Goal: Check status

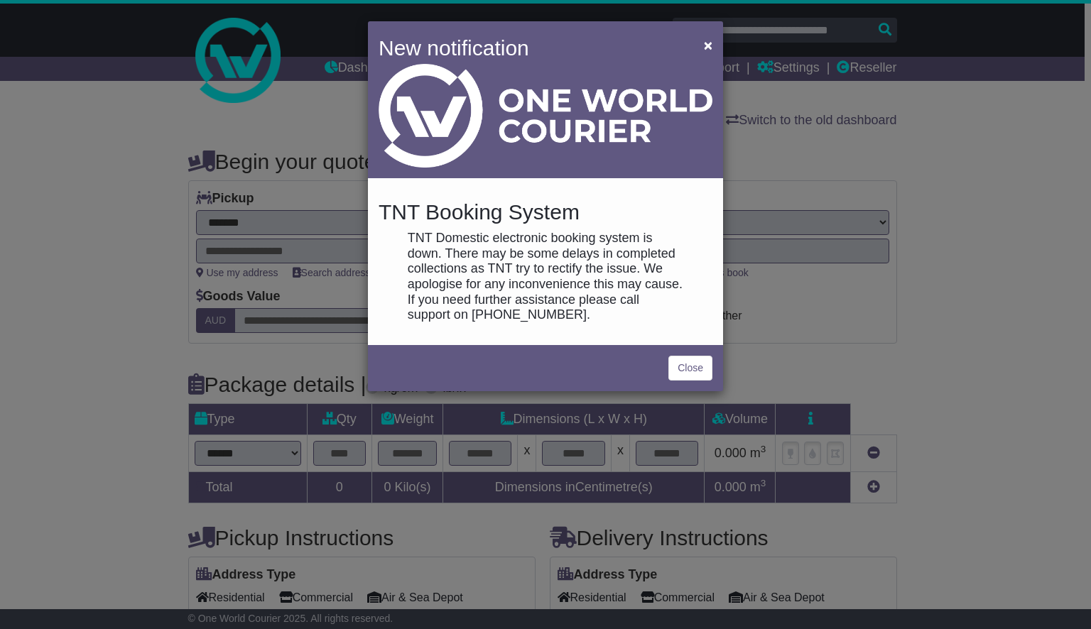
select select "**"
click at [699, 365] on link "Close" at bounding box center [690, 368] width 44 height 25
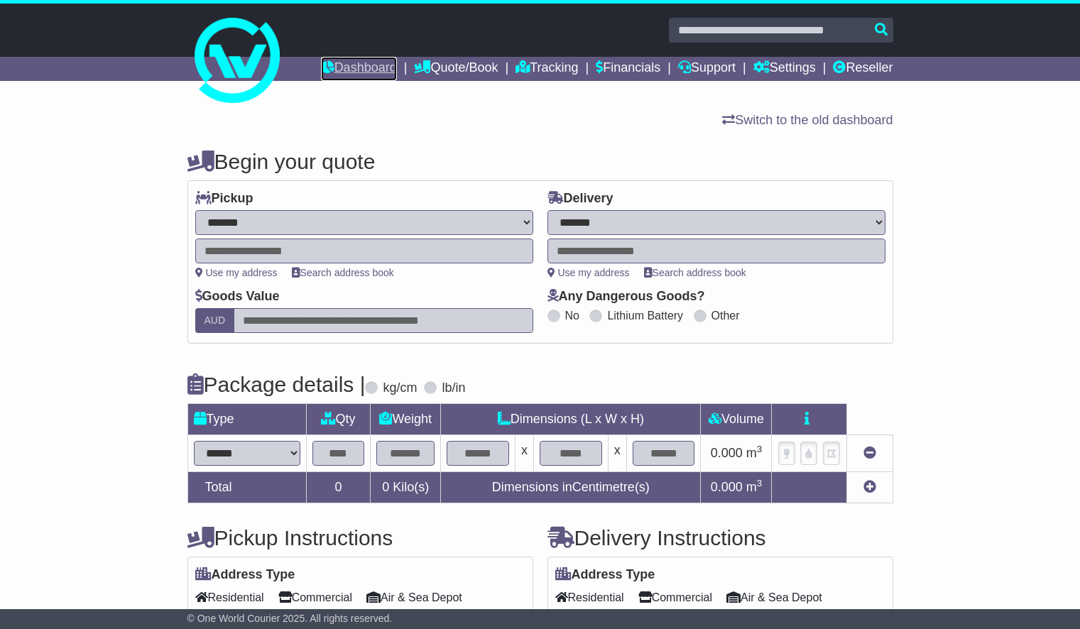
click at [349, 65] on link "Dashboard" at bounding box center [359, 69] width 76 height 24
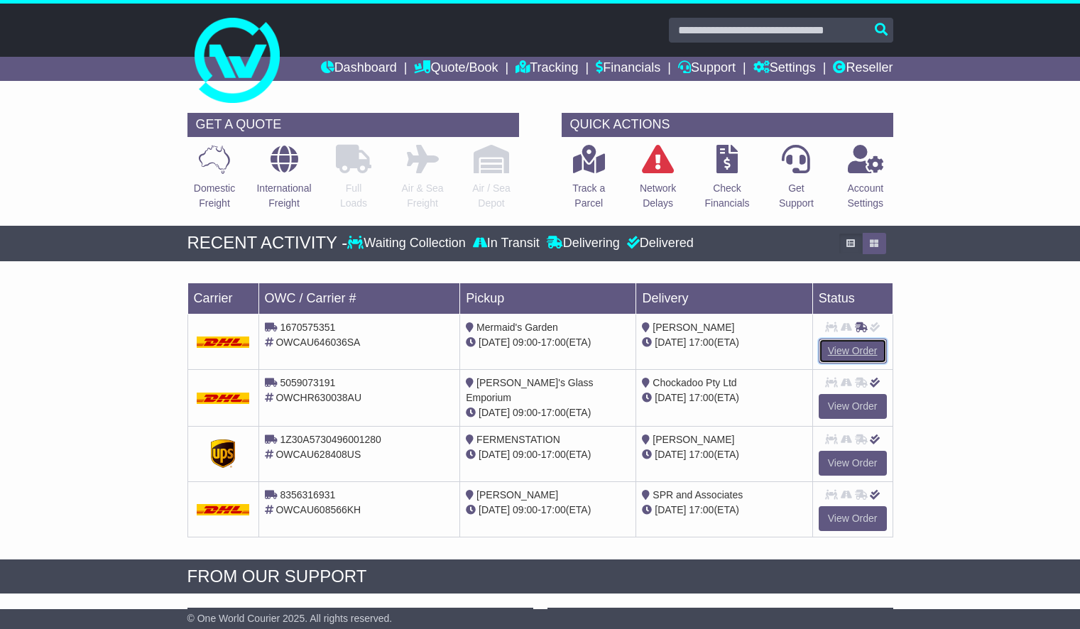
click at [865, 354] on link "View Order" at bounding box center [853, 351] width 68 height 25
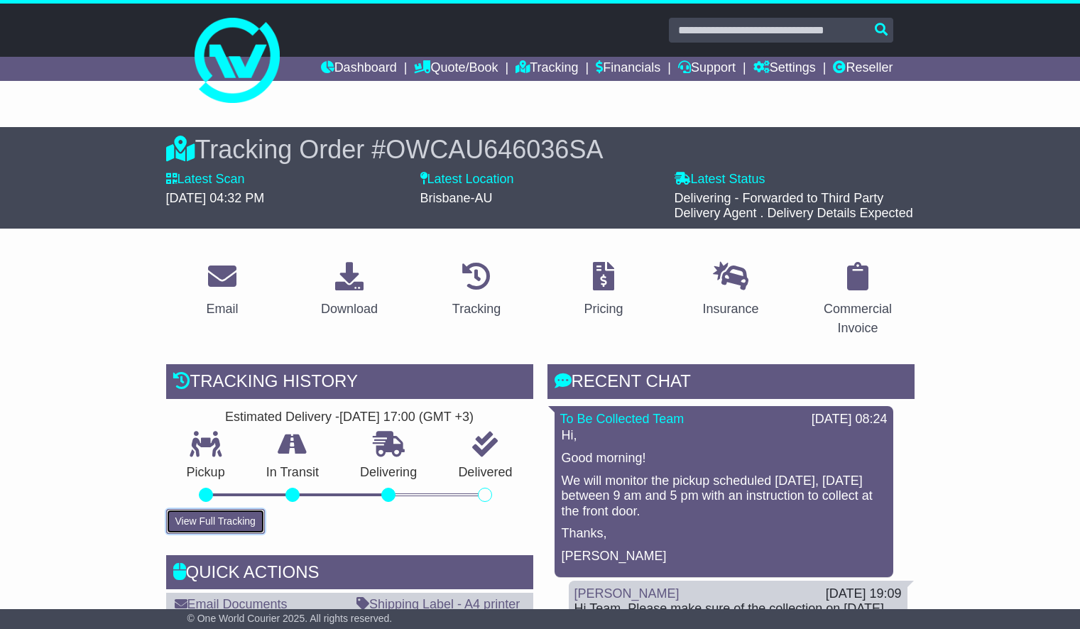
click at [232, 527] on button "View Full Tracking" at bounding box center [215, 521] width 99 height 25
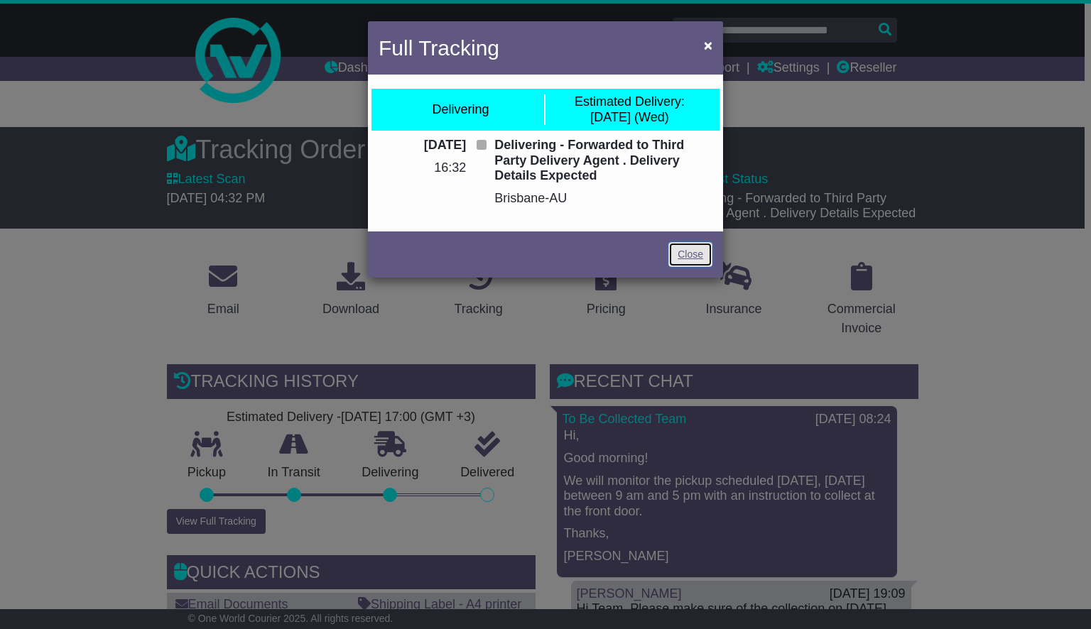
click at [693, 253] on link "Close" at bounding box center [690, 254] width 44 height 25
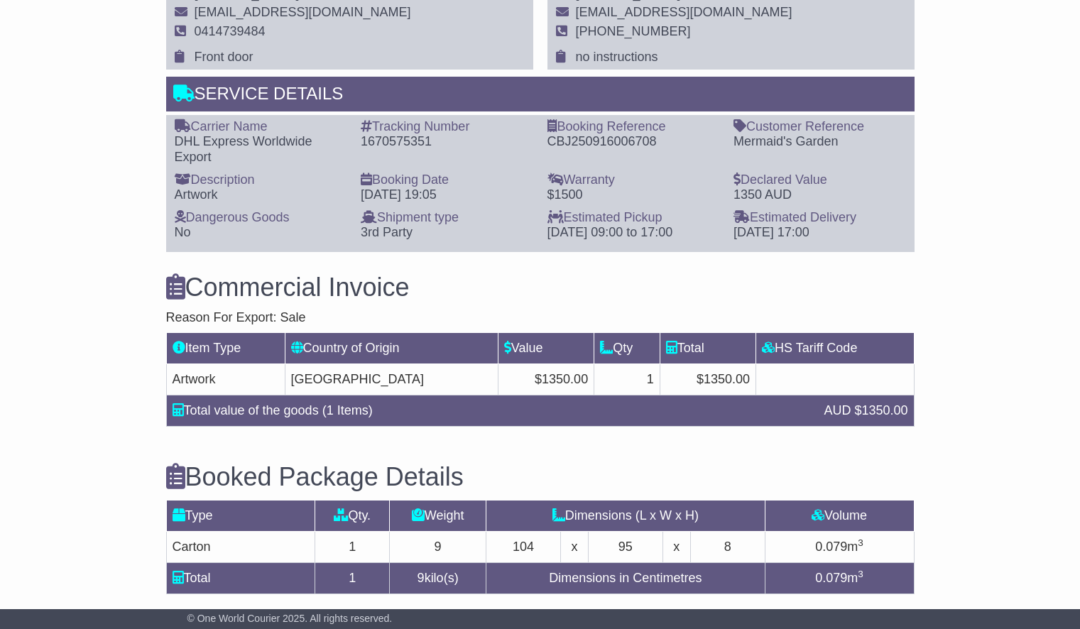
scroll to position [975, 0]
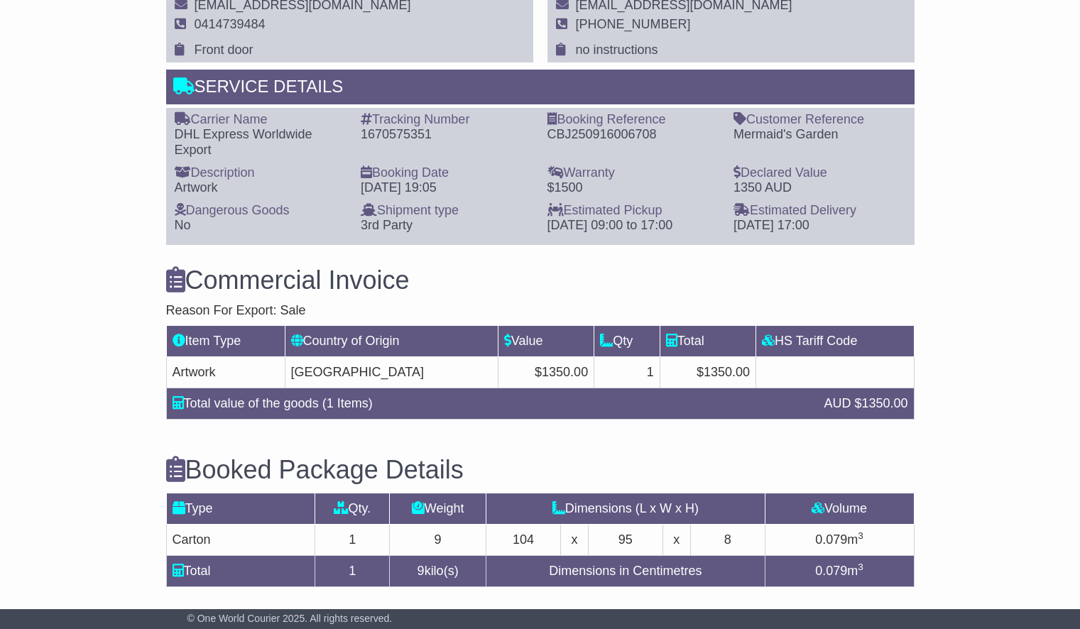
click at [402, 131] on div "1670575351" at bounding box center [447, 135] width 173 height 16
copy div "1670575351"
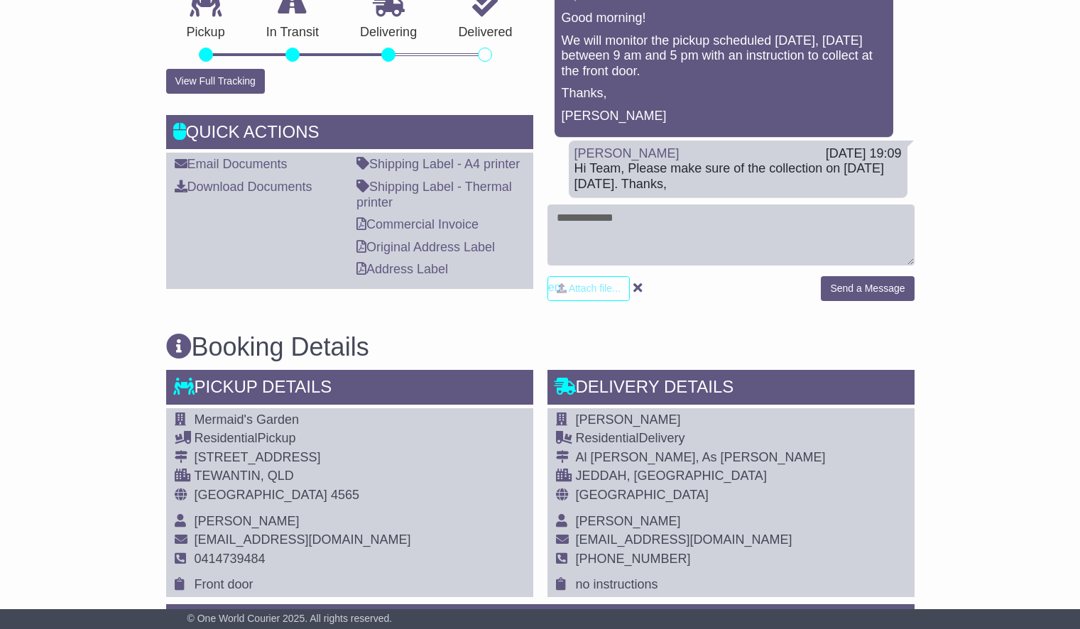
scroll to position [438, 0]
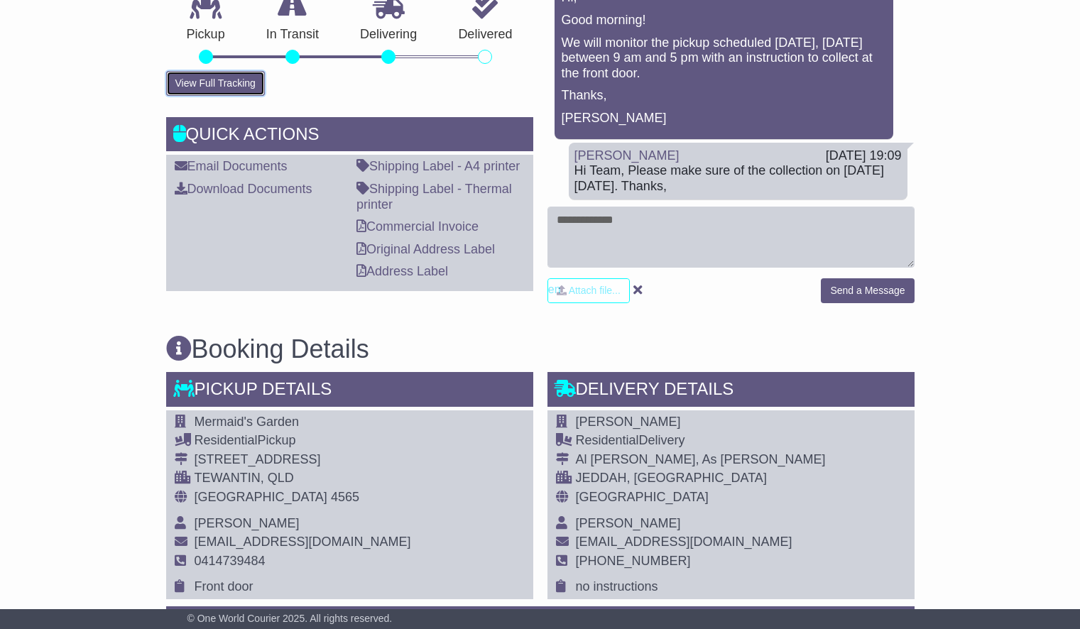
click at [239, 79] on button "View Full Tracking" at bounding box center [215, 83] width 99 height 25
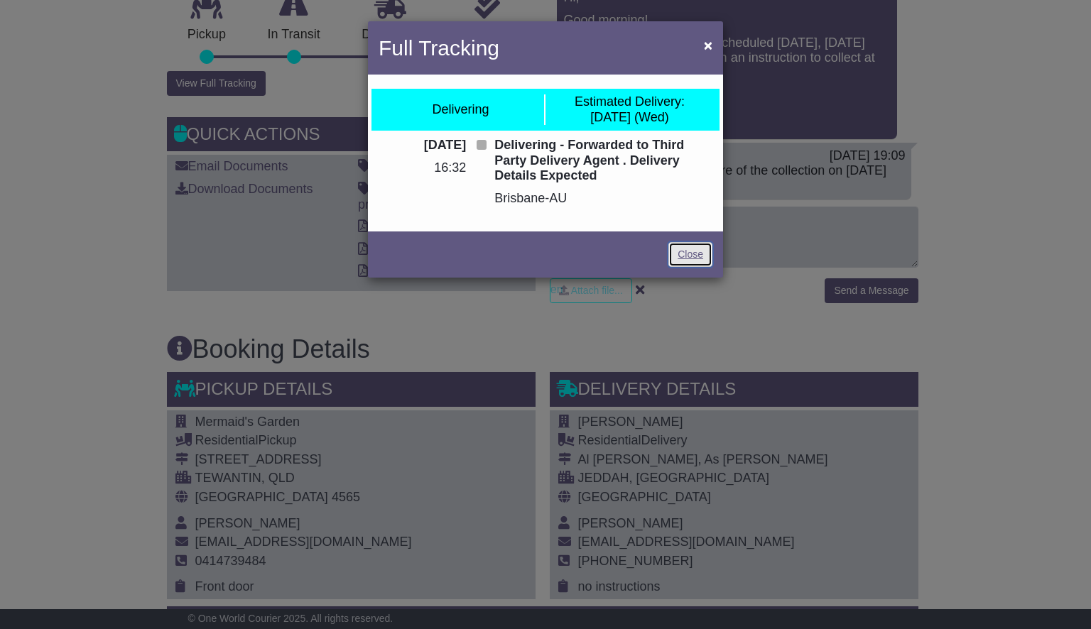
click at [690, 257] on link "Close" at bounding box center [690, 254] width 44 height 25
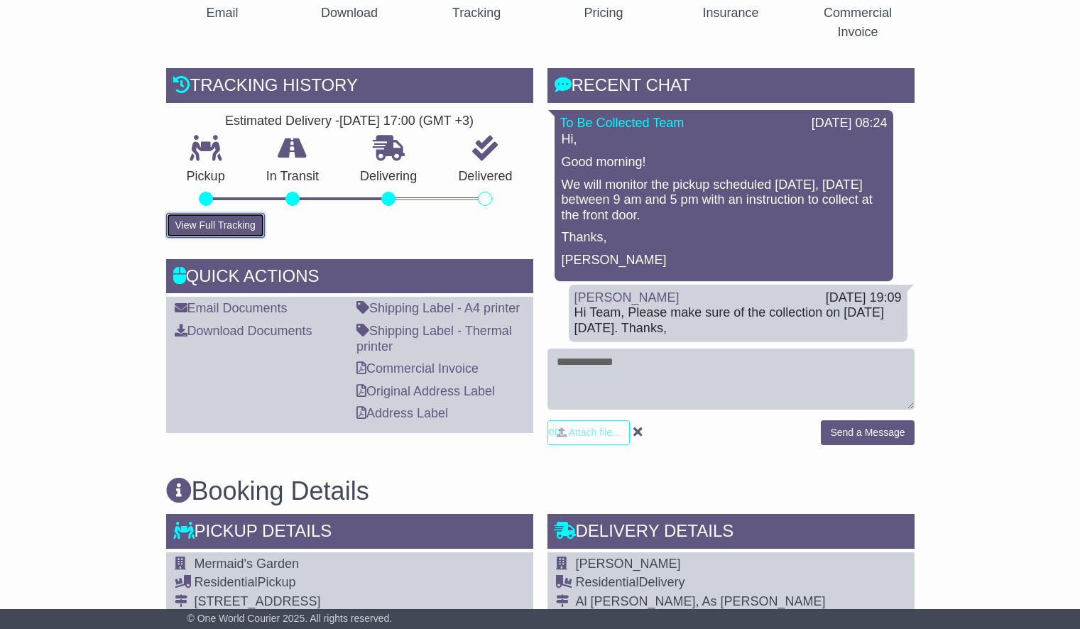
scroll to position [295, 0]
click at [627, 345] on div "Loading... No messages To Be Collected Team [DATE] 08:24 Hi, Good morning! We w…" at bounding box center [730, 226] width 367 height 239
click at [623, 383] on textarea at bounding box center [730, 379] width 367 height 61
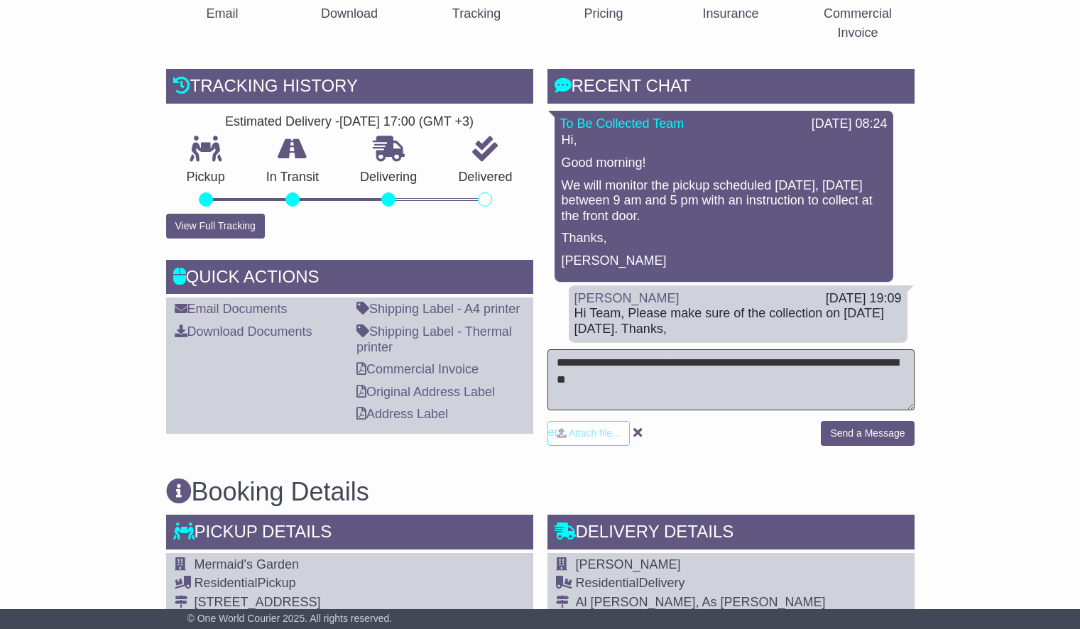
drag, startPoint x: 801, startPoint y: 364, endPoint x: 838, endPoint y: 364, distance: 36.9
click at [801, 364] on textarea "**********" at bounding box center [730, 379] width 367 height 61
click at [817, 378] on textarea "**********" at bounding box center [730, 379] width 367 height 61
type textarea "**********"
click at [869, 441] on button "Send a Message" at bounding box center [867, 433] width 93 height 25
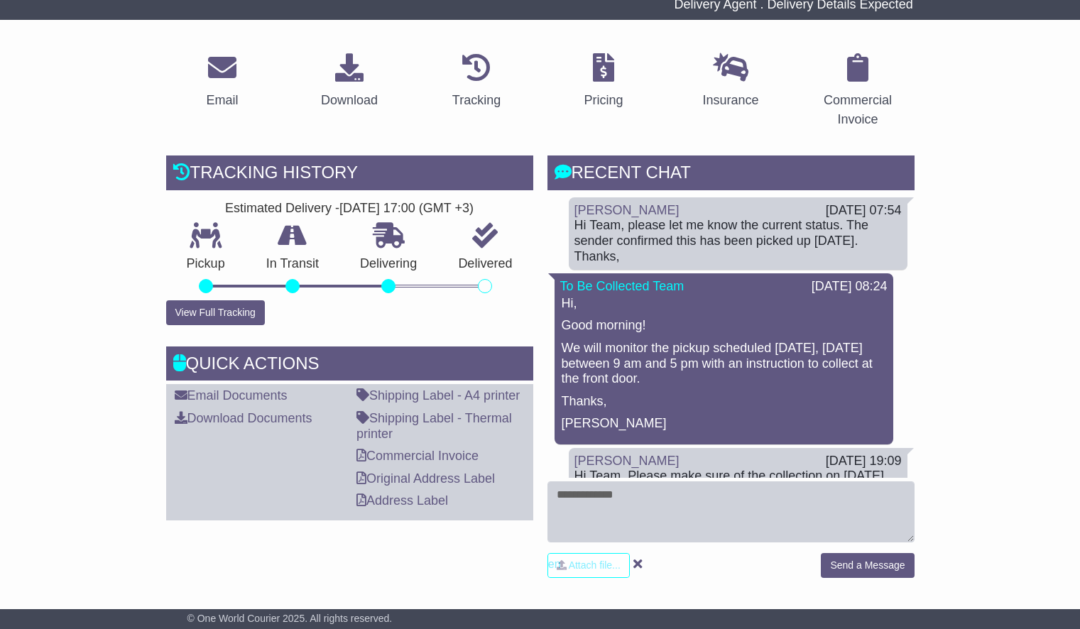
scroll to position [206, 0]
